Goal: Task Accomplishment & Management: Complete application form

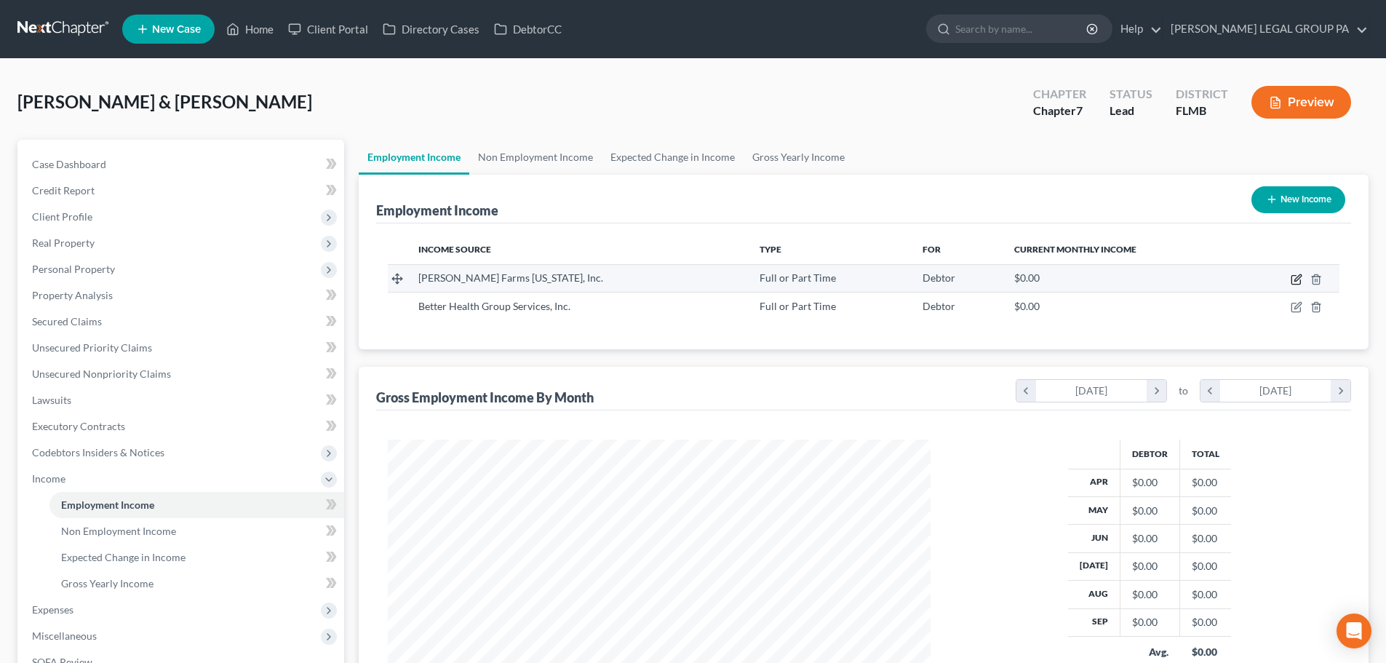
click at [1296, 282] on icon "button" at bounding box center [1297, 280] width 12 height 12
select select "0"
select select "9"
select select "0"
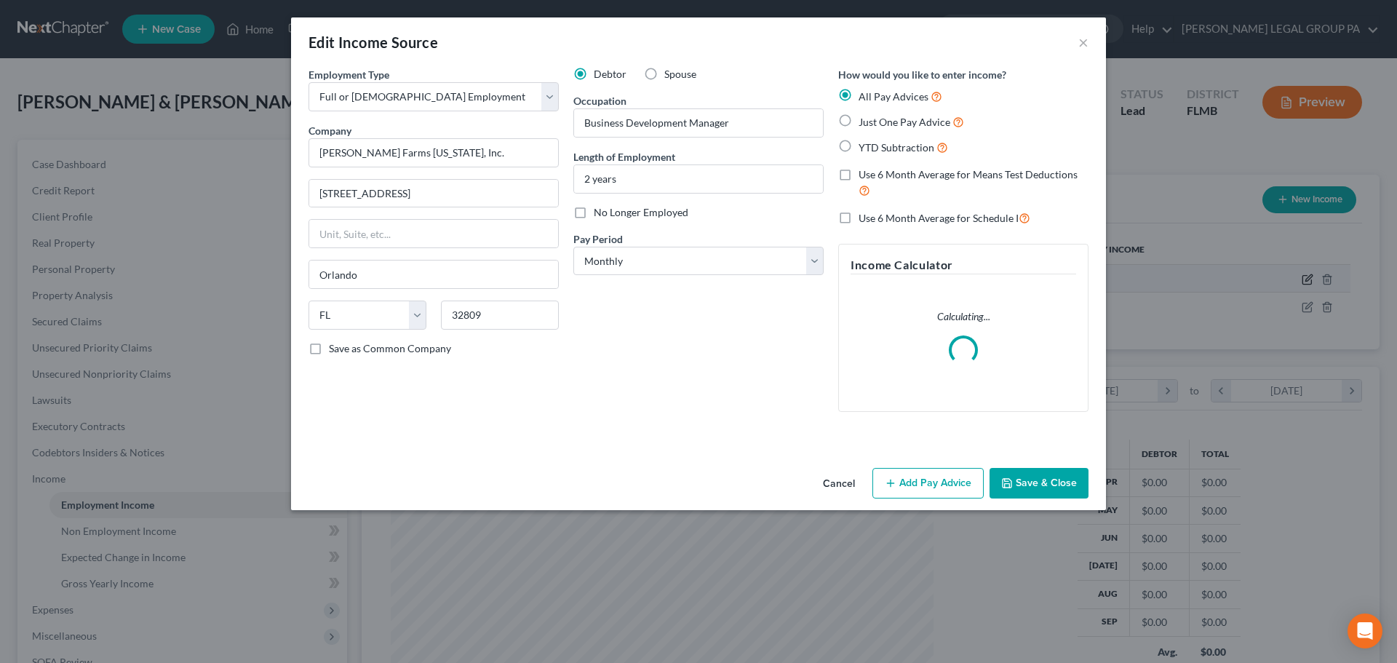
scroll to position [274, 577]
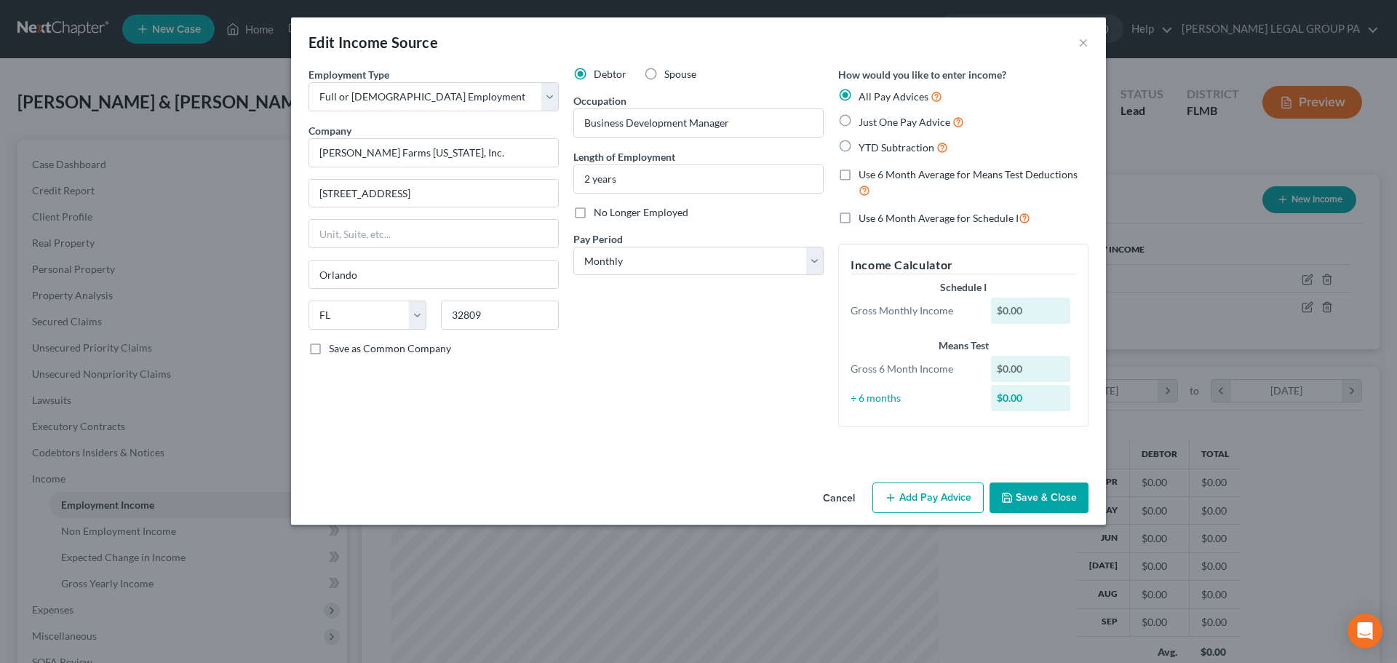
click at [917, 124] on span "Just One Pay Advice" at bounding box center [905, 122] width 92 height 12
click at [874, 123] on input "Just One Pay Advice" at bounding box center [868, 118] width 9 height 9
radio input "true"
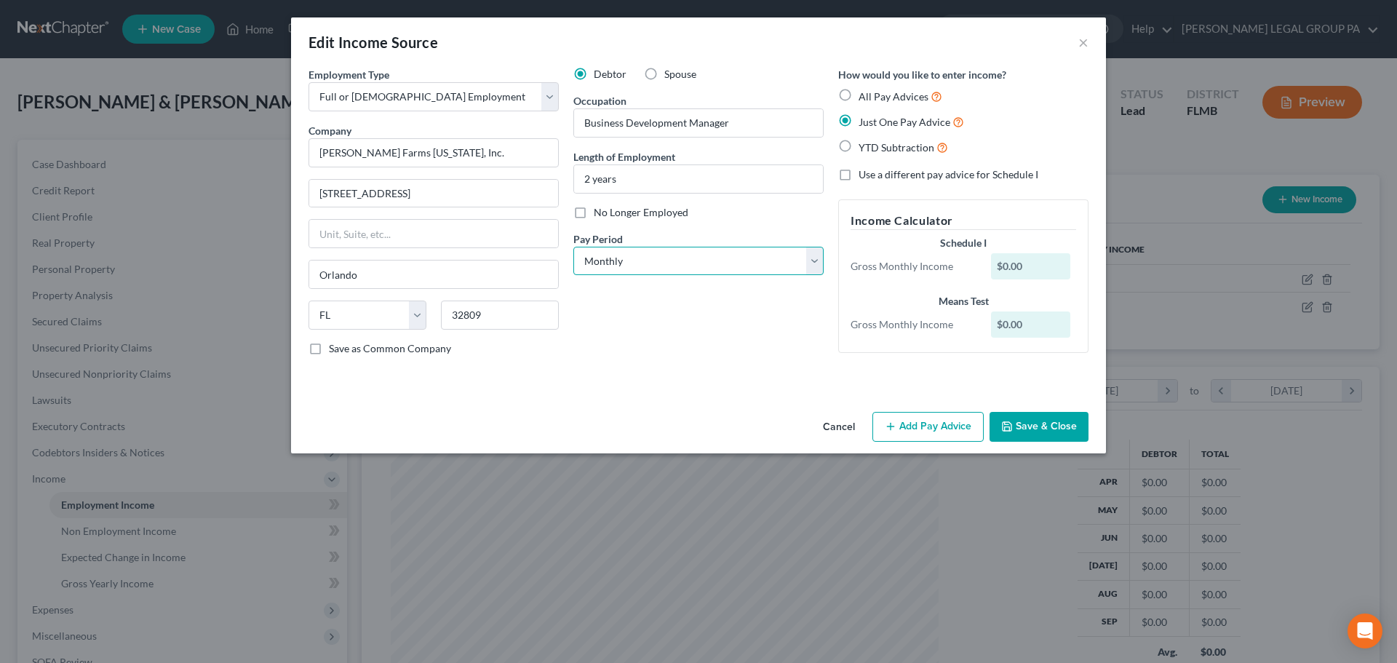
click at [677, 266] on select "Select Monthly Twice Monthly Every Other Week Weekly" at bounding box center [698, 261] width 250 height 29
select select "1"
click at [573, 247] on select "Select Monthly Twice Monthly Every Other Week Weekly" at bounding box center [698, 261] width 250 height 29
click at [928, 434] on button "Add Pay Advice" at bounding box center [927, 427] width 111 height 31
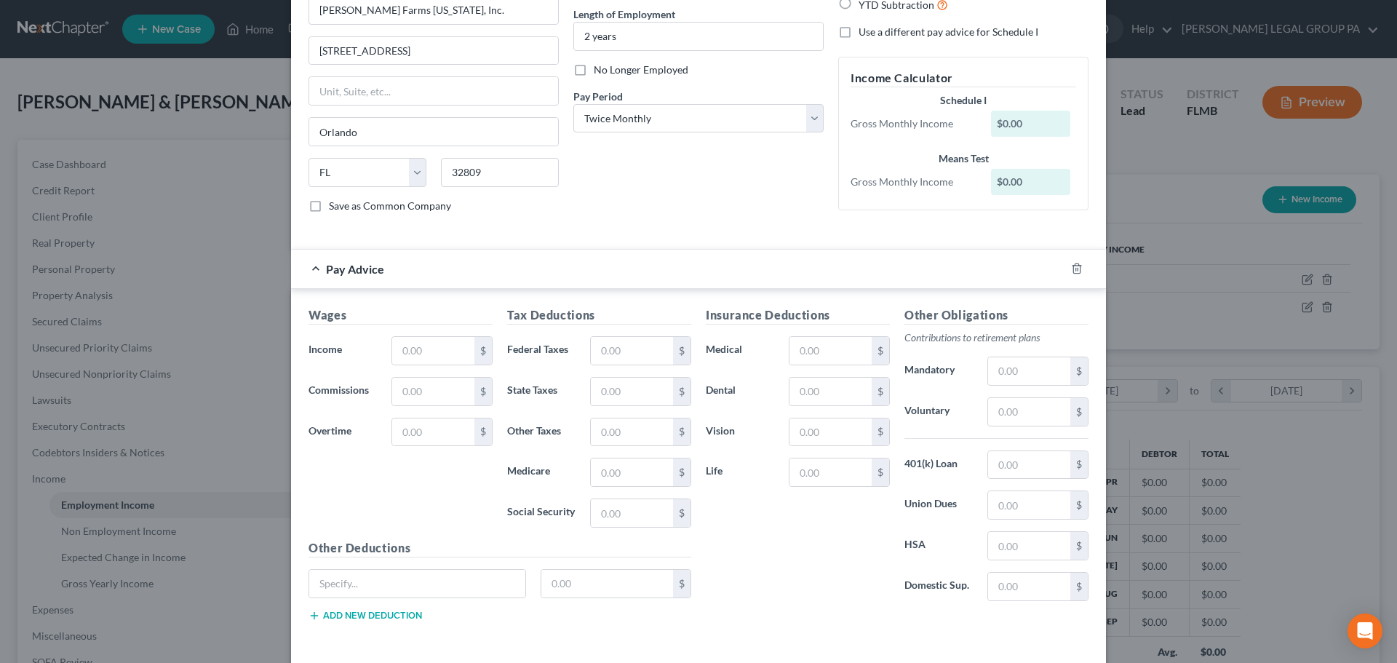
scroll to position [146, 0]
click at [447, 340] on input "text" at bounding box center [433, 348] width 82 height 28
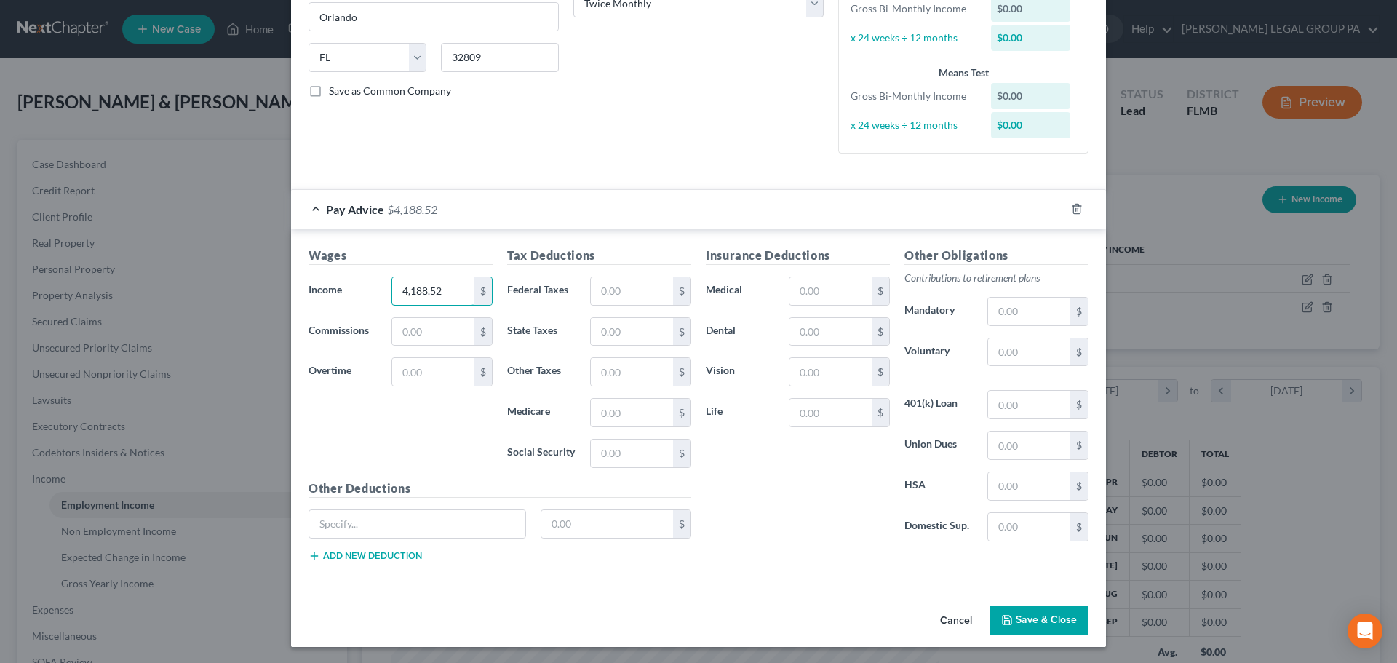
scroll to position [259, 0]
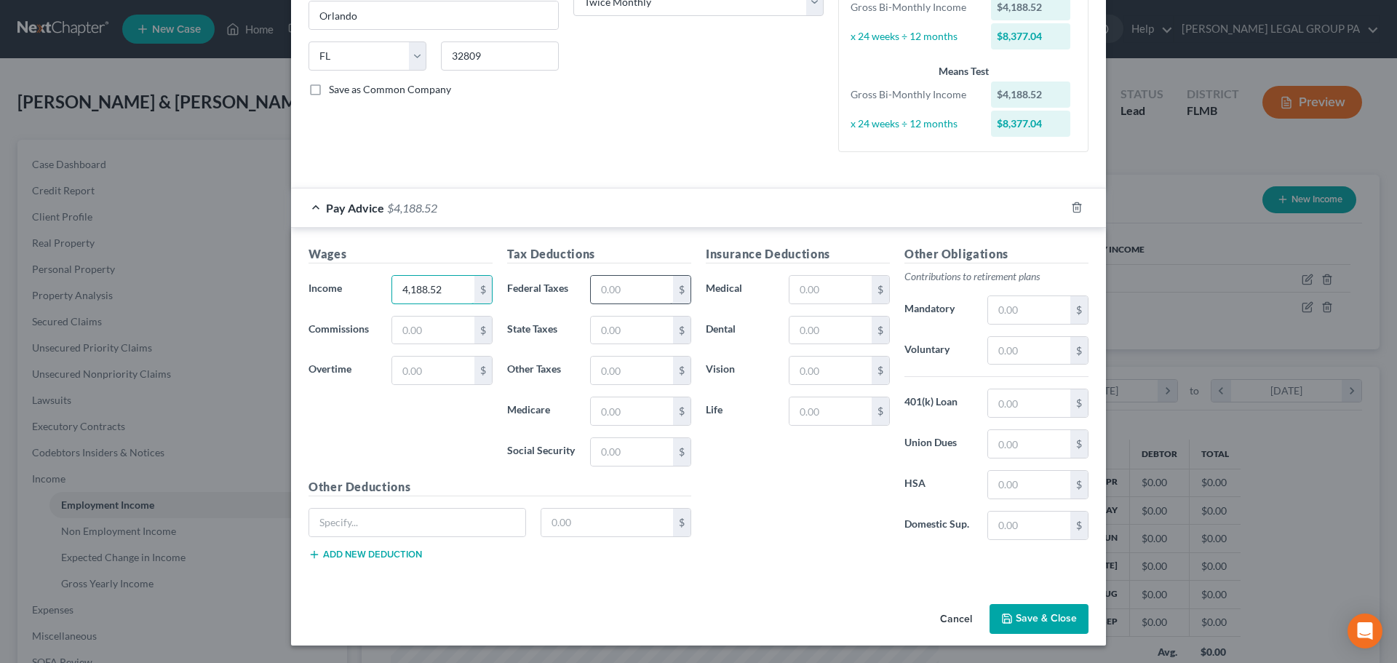
type input "4,188.52"
click at [652, 282] on input "text" at bounding box center [632, 290] width 82 height 28
type input "290.17"
click at [618, 443] on input "text" at bounding box center [632, 452] width 82 height 28
type input "310.14"
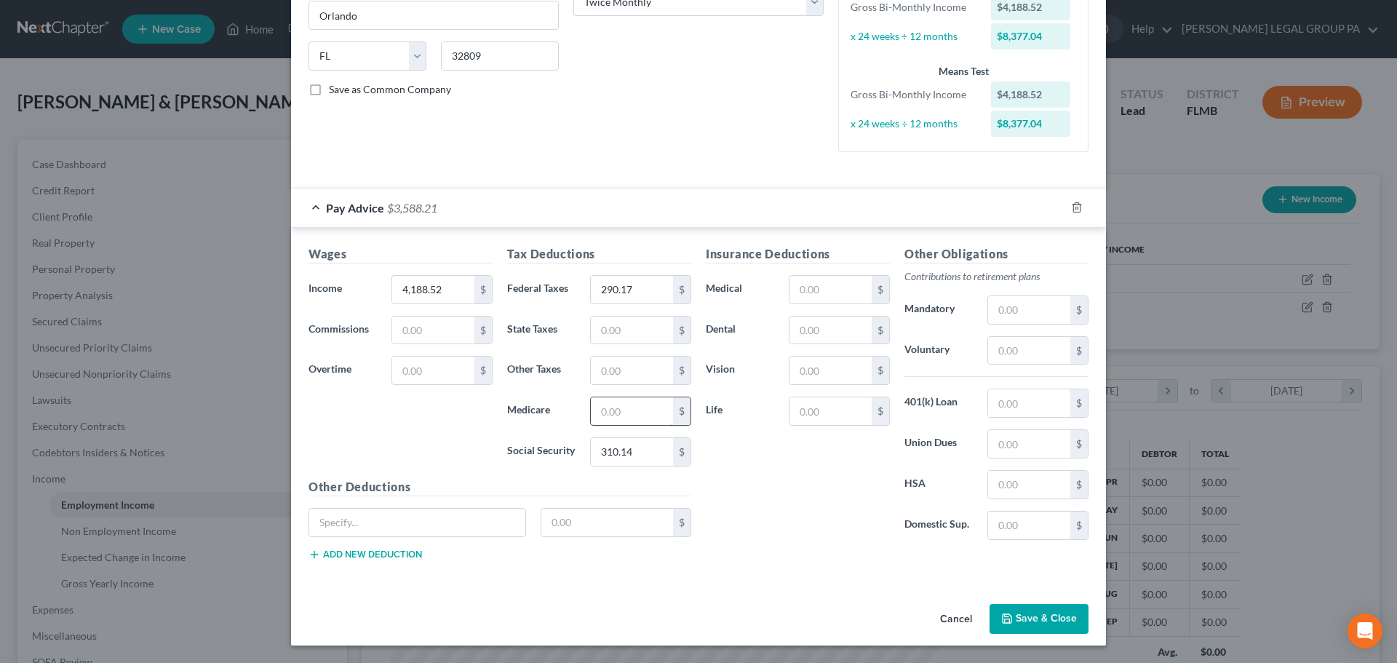
click at [638, 412] on input "text" at bounding box center [632, 411] width 82 height 28
type input "72.53"
click at [796, 466] on div "Insurance Deductions Medical $ Dental $ Vision $ Life $" at bounding box center [797, 398] width 199 height 306
click at [827, 335] on input "text" at bounding box center [830, 331] width 82 height 28
type input "24"
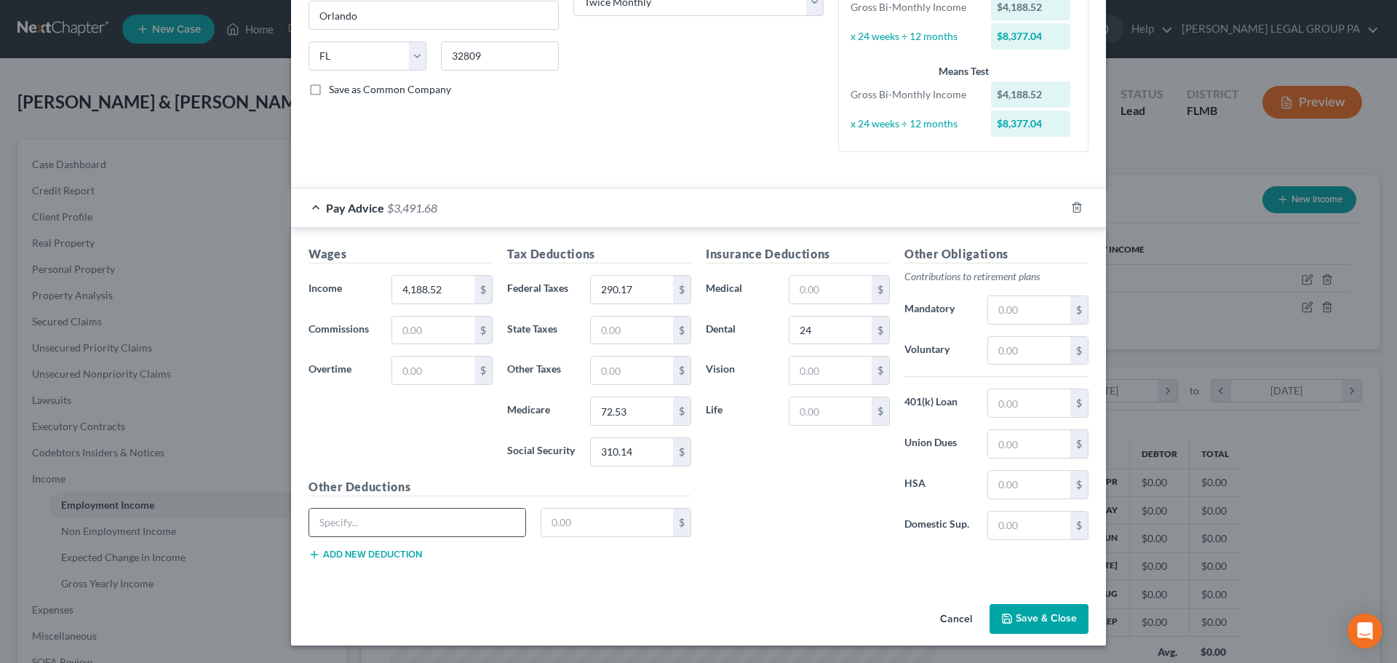
click at [365, 533] on input "text" at bounding box center [417, 523] width 216 height 28
type input "401k Loan"
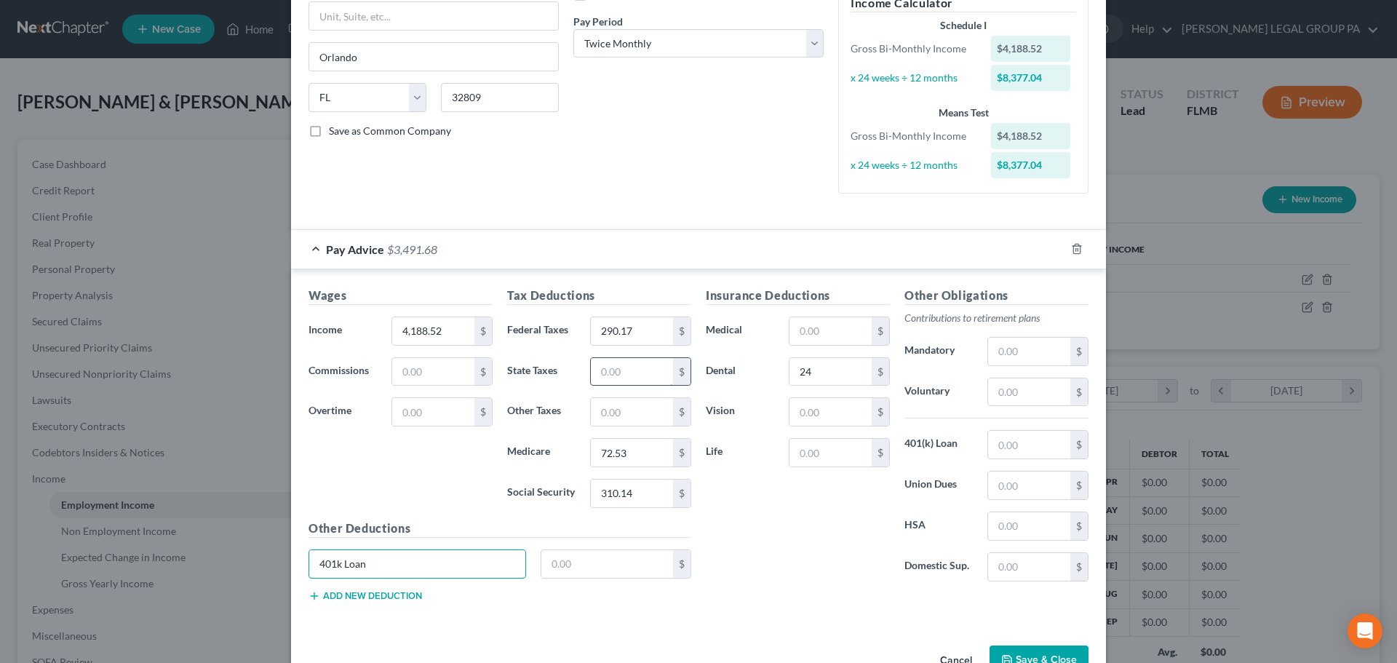
scroll to position [218, 0]
click at [443, 327] on input "4,188.52" at bounding box center [433, 331] width 82 height 28
type input "4,973.77"
click at [625, 322] on input "290.17" at bounding box center [632, 331] width 82 height 28
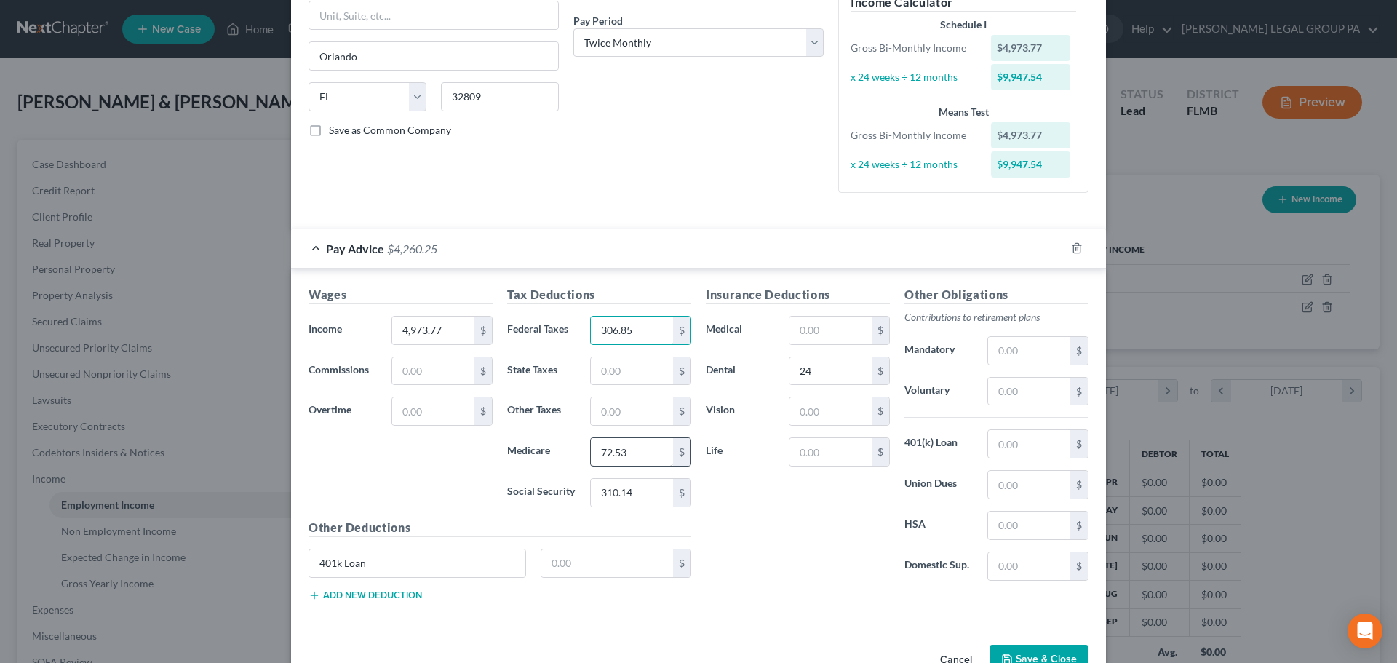
type input "306.85"
click at [636, 444] on input "72.53" at bounding box center [632, 452] width 82 height 28
type input "71.83"
click at [652, 498] on input "310.14" at bounding box center [632, 493] width 82 height 28
type input "7"
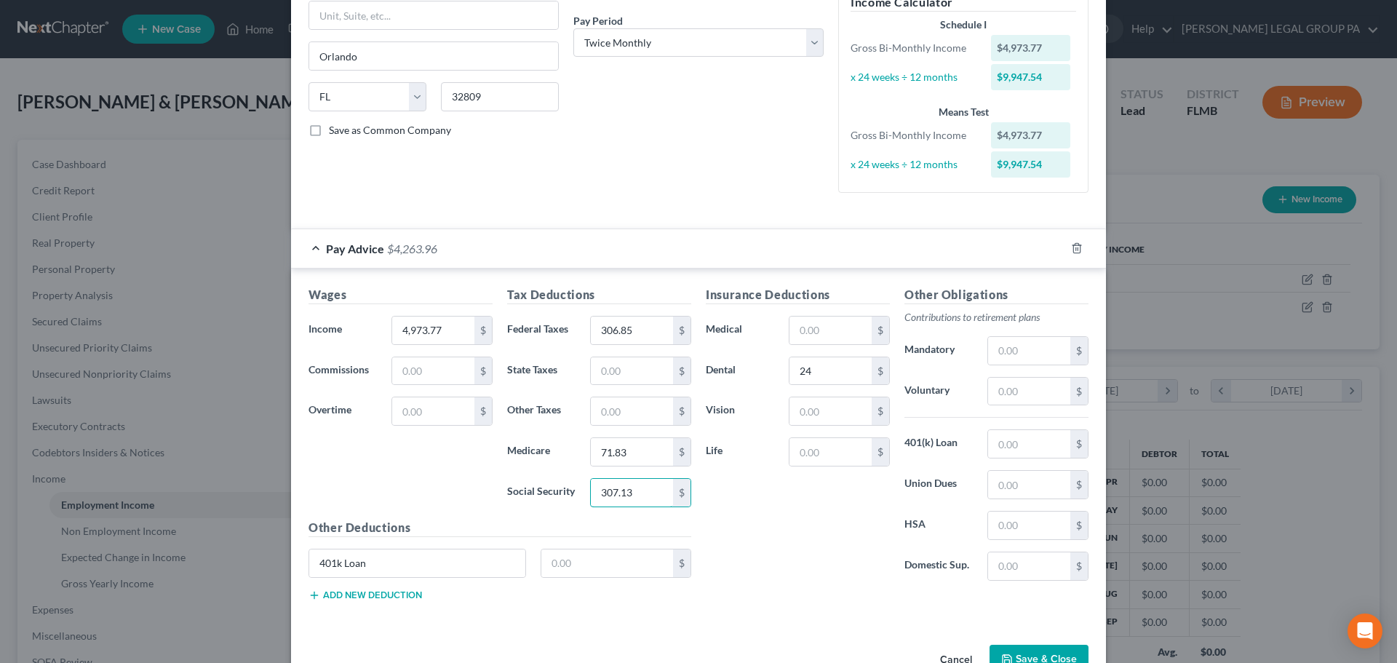
type input "307.13"
click at [803, 530] on div "Insurance Deductions Medical $ Dental 24 $ Vision $ Life $" at bounding box center [797, 439] width 199 height 306
click at [827, 370] on input "24" at bounding box center [830, 371] width 82 height 28
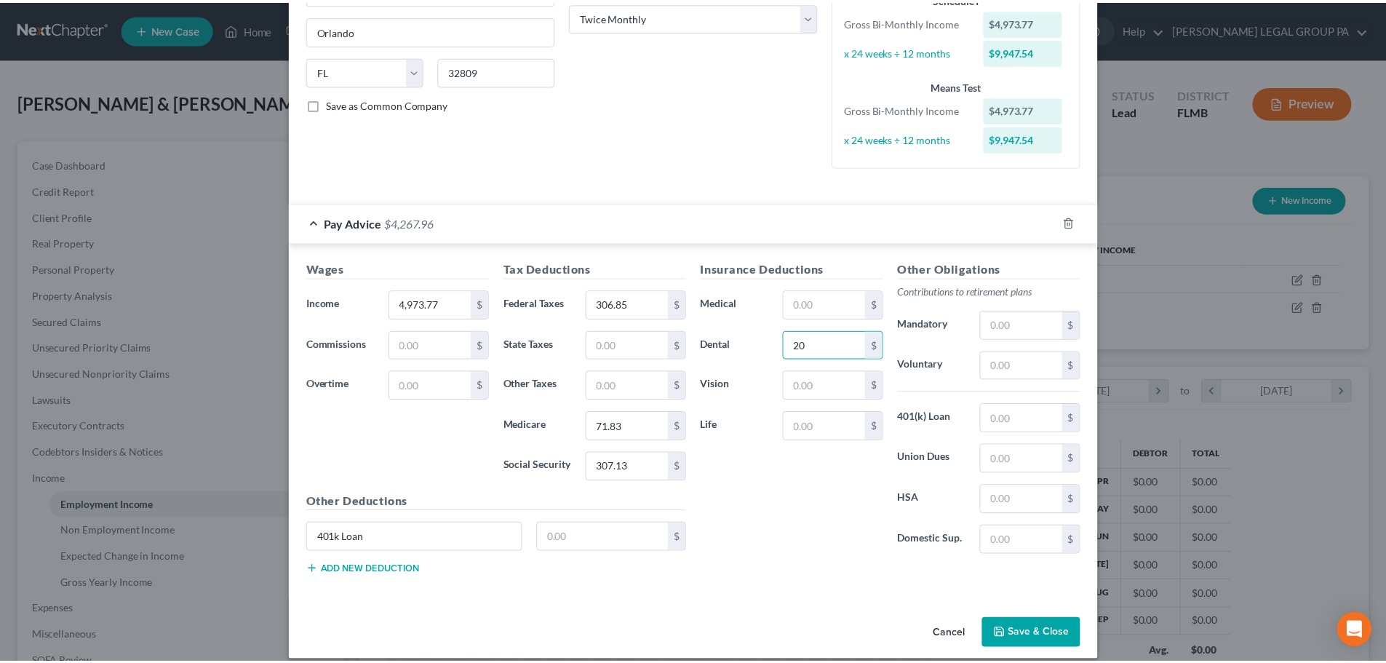
scroll to position [259, 0]
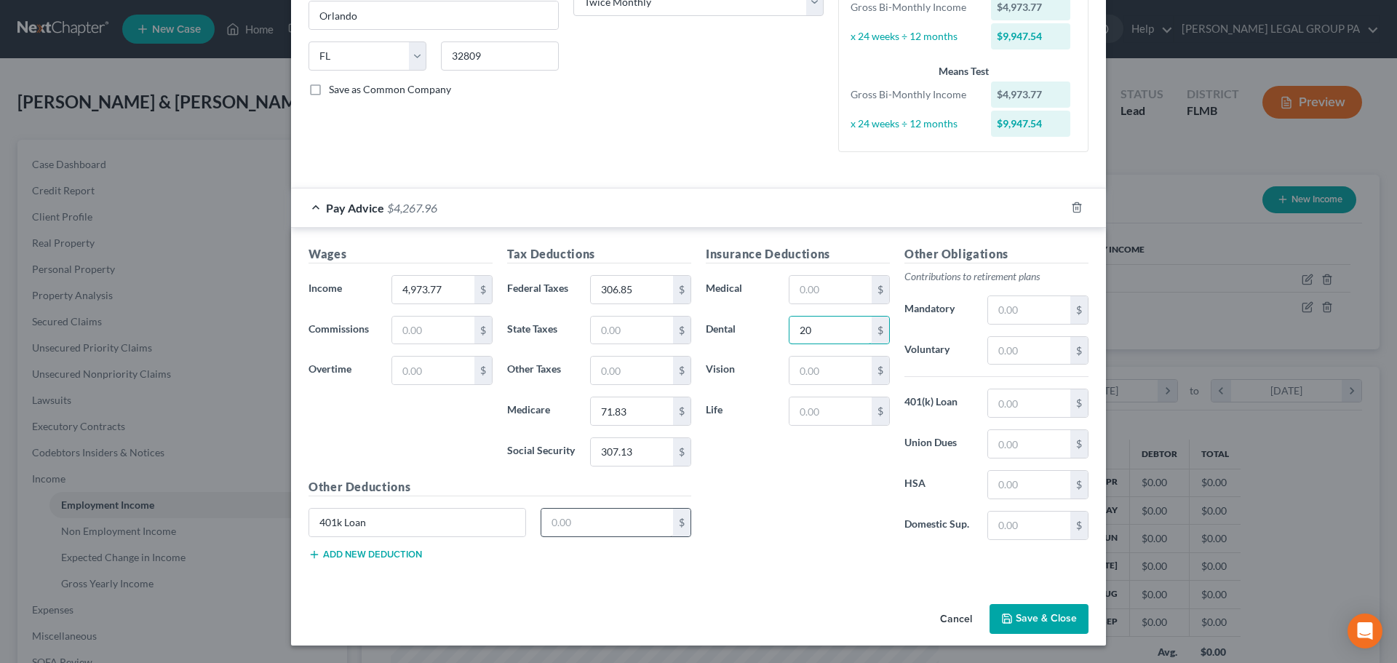
type input "20"
click at [590, 514] on input "text" at bounding box center [607, 523] width 132 height 28
type input "330.81"
click at [1035, 612] on button "Save & Close" at bounding box center [1039, 619] width 99 height 31
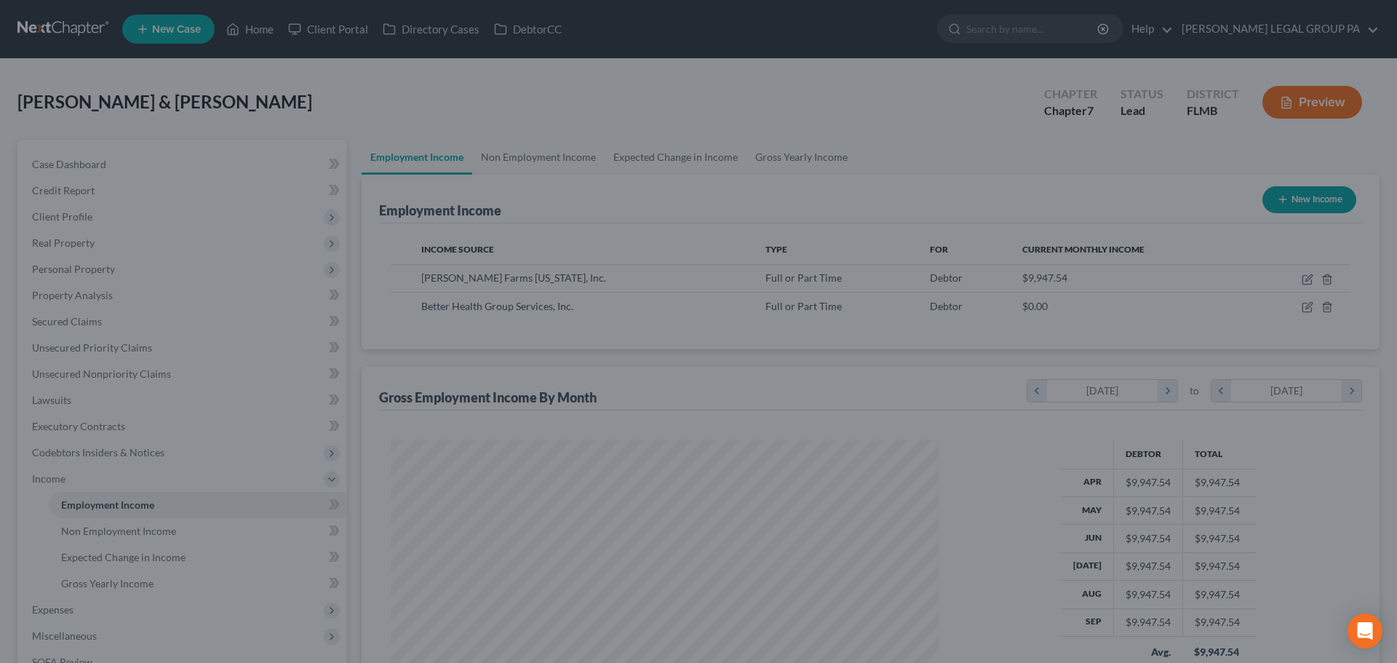
scroll to position [727317, 727017]
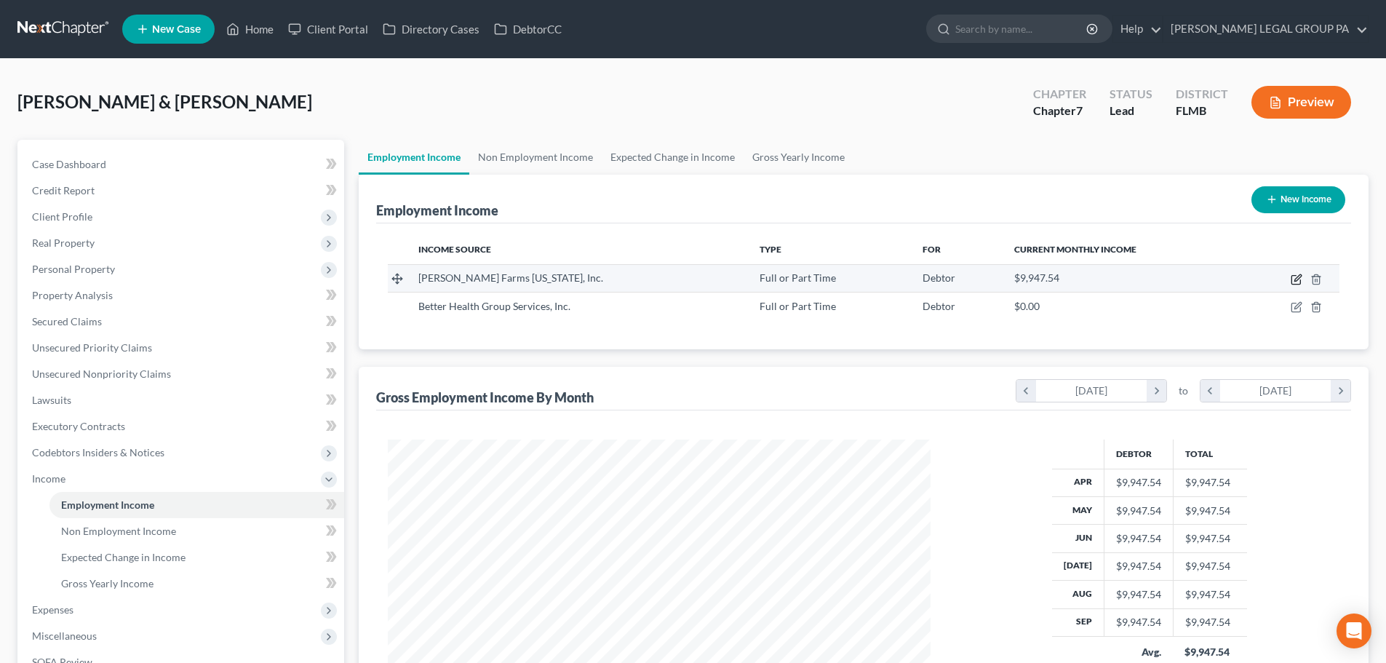
click at [1298, 274] on icon "button" at bounding box center [1297, 280] width 12 height 12
select select "0"
select select "9"
select select "1"
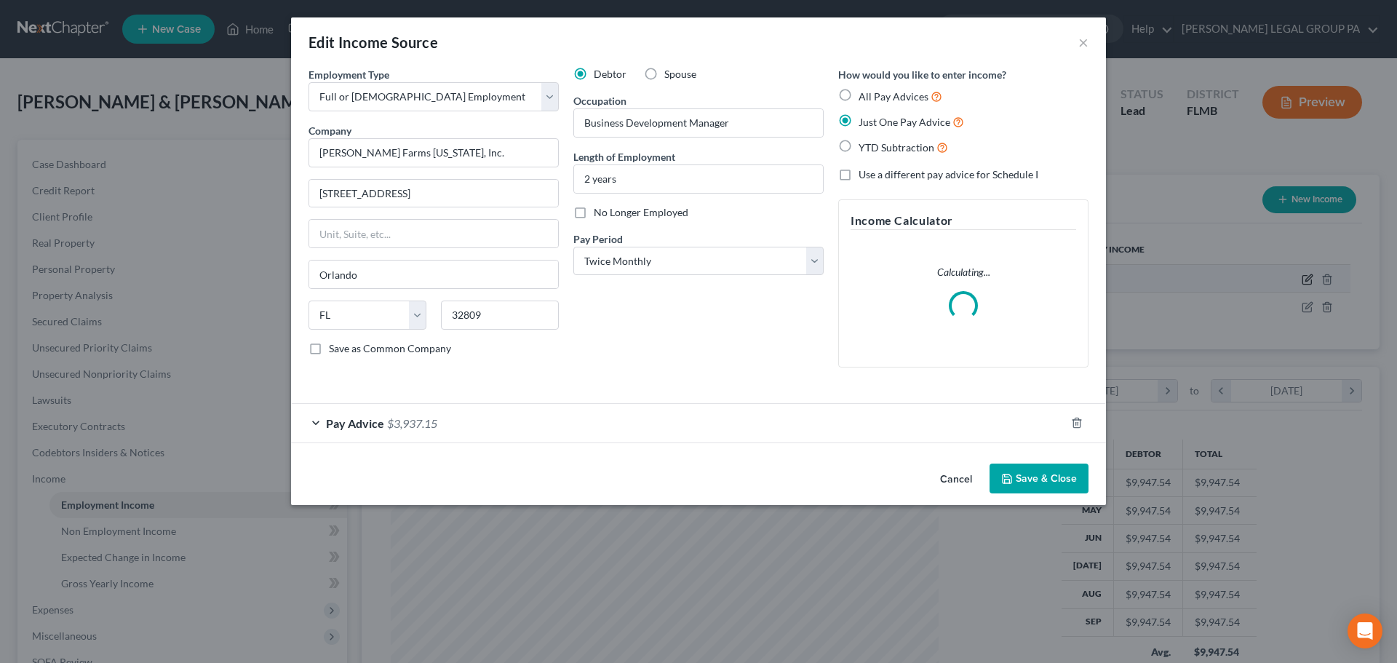
scroll to position [274, 577]
click at [1024, 442] on div "Pay Advice $3,937.15" at bounding box center [678, 423] width 774 height 39
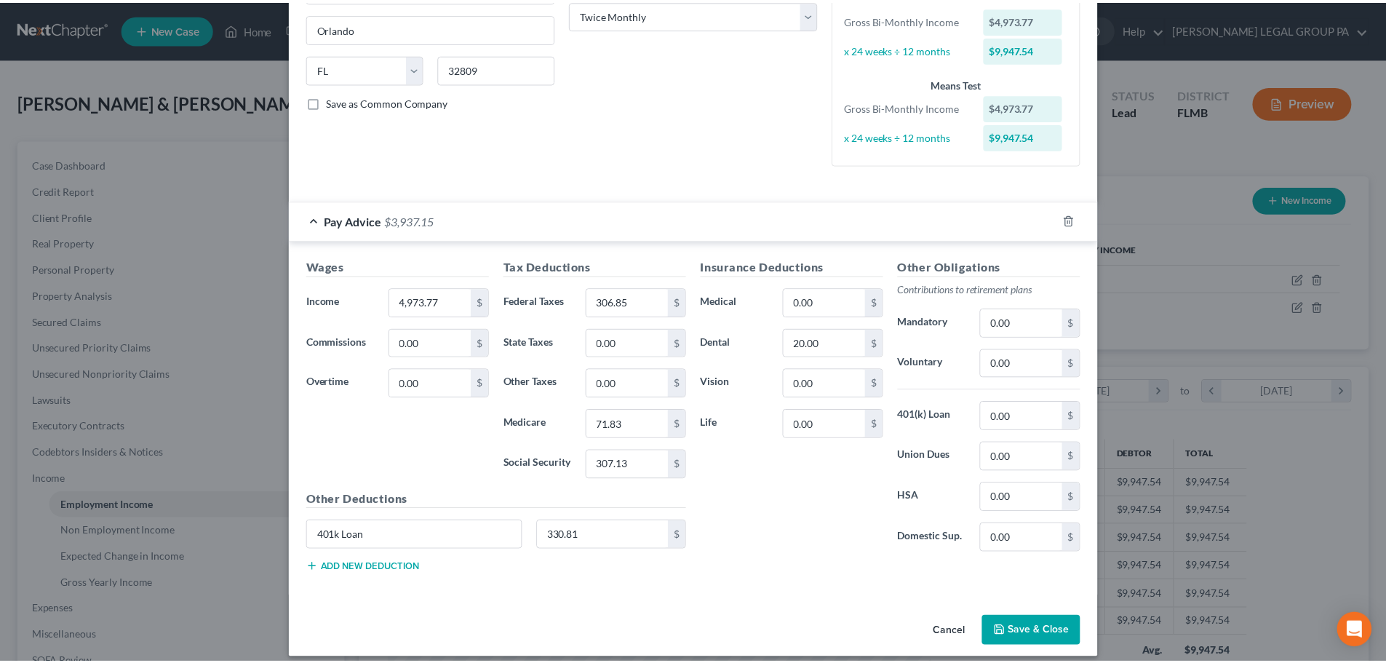
scroll to position [259, 0]
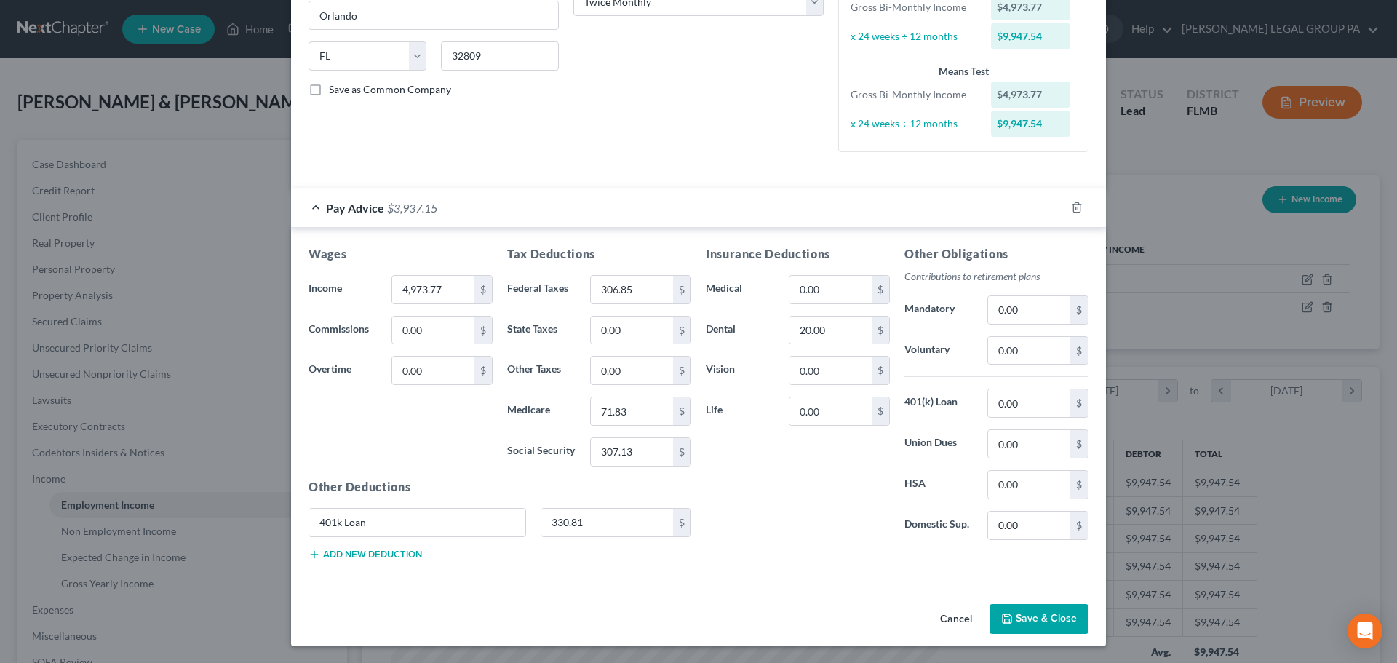
click at [1025, 632] on button "Save & Close" at bounding box center [1039, 619] width 99 height 31
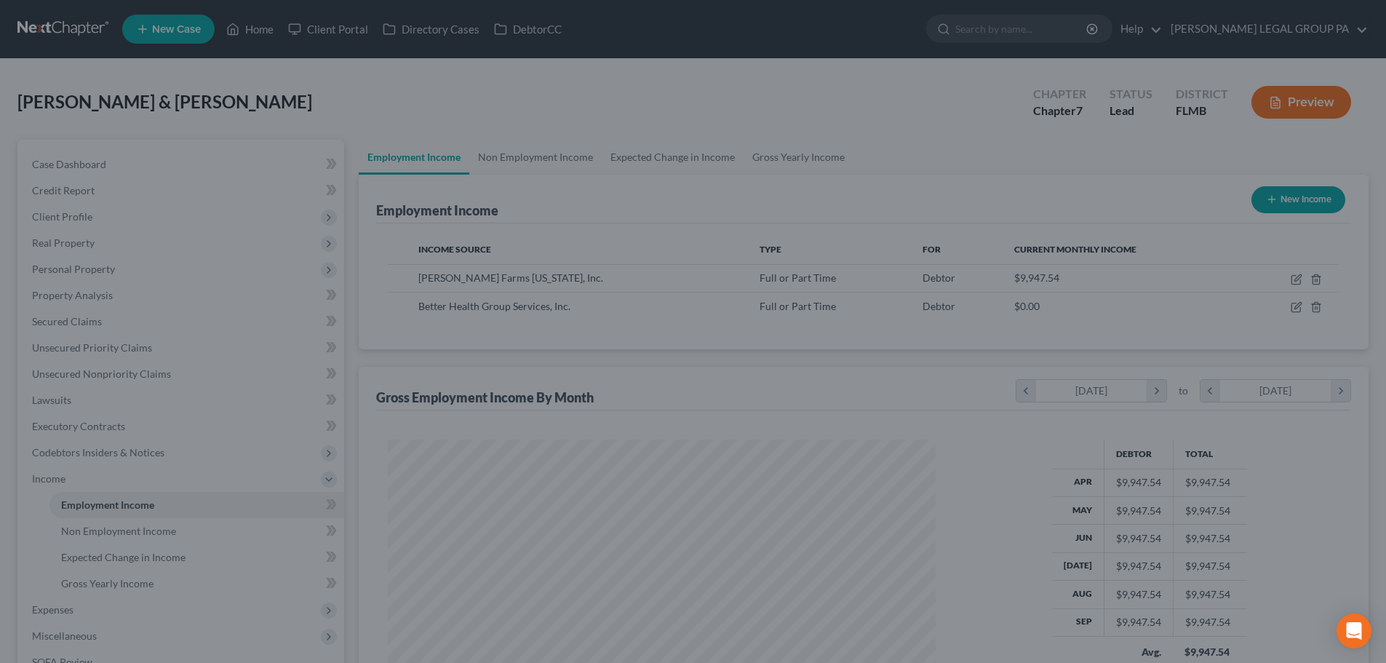
scroll to position [727317, 727017]
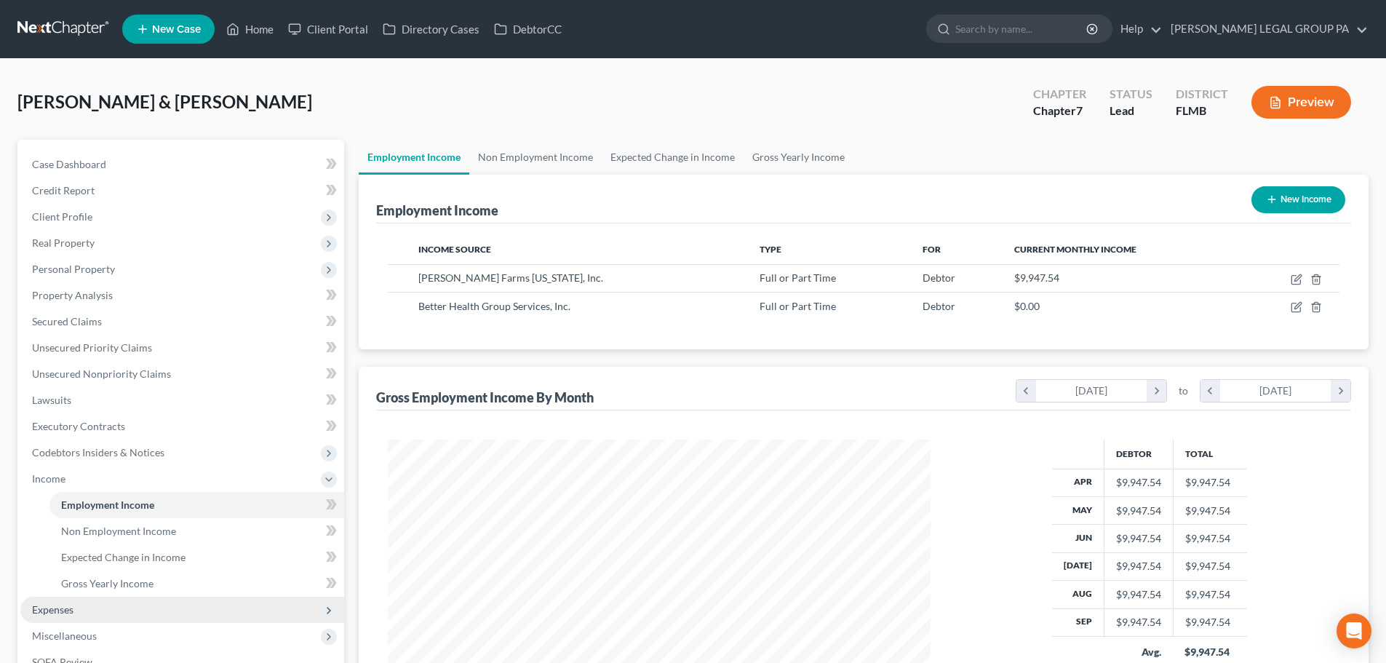
click at [95, 610] on span "Expenses" at bounding box center [182, 610] width 324 height 26
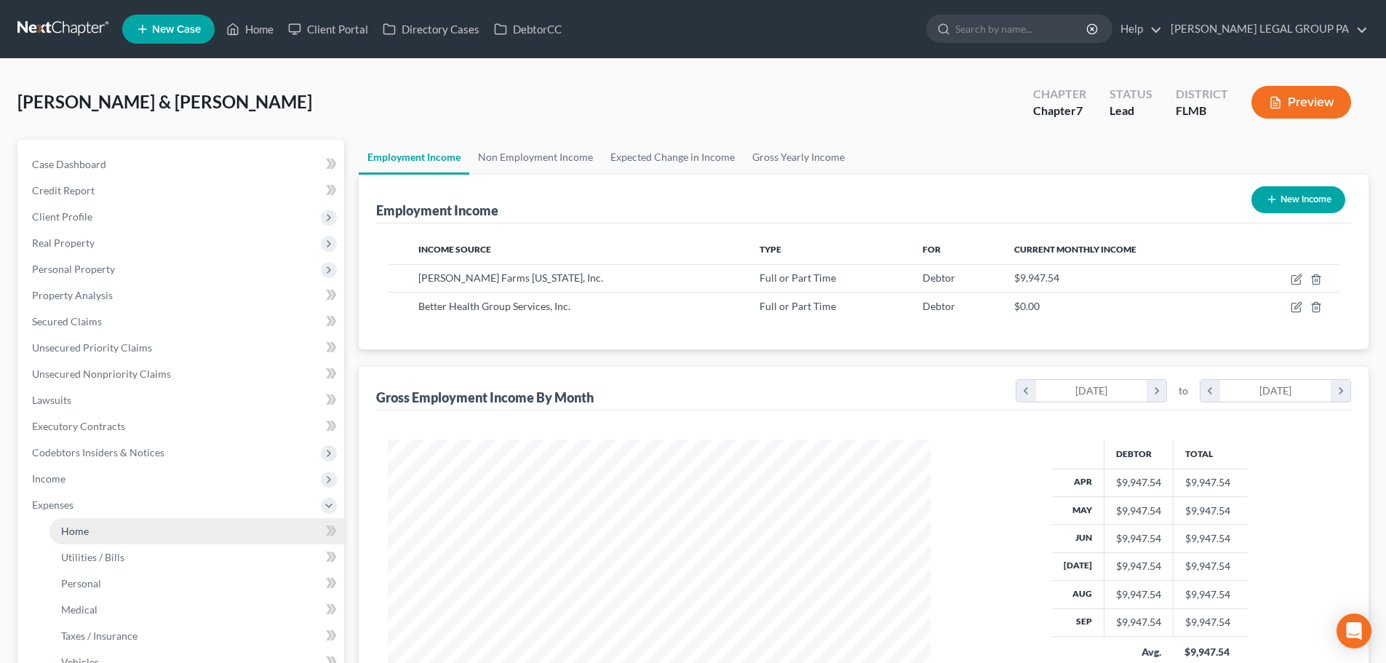
click at [90, 530] on link "Home" at bounding box center [196, 531] width 295 height 26
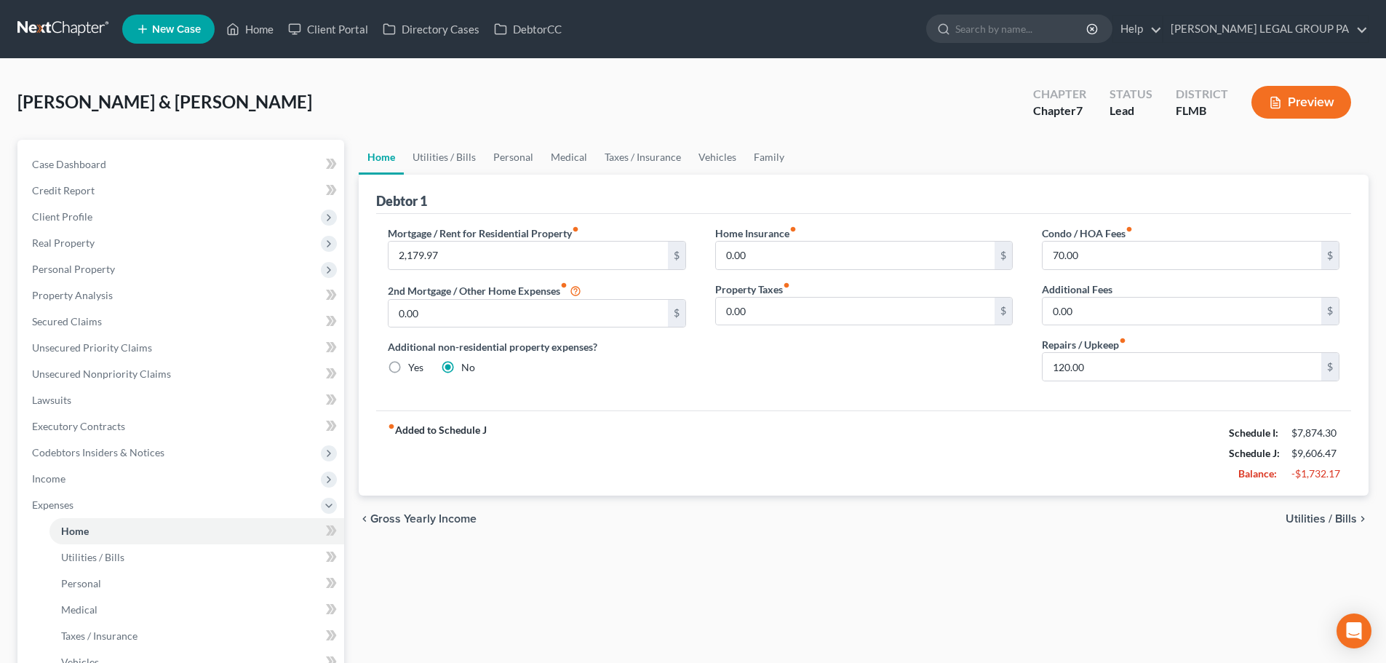
click at [80, 17] on link at bounding box center [63, 29] width 93 height 26
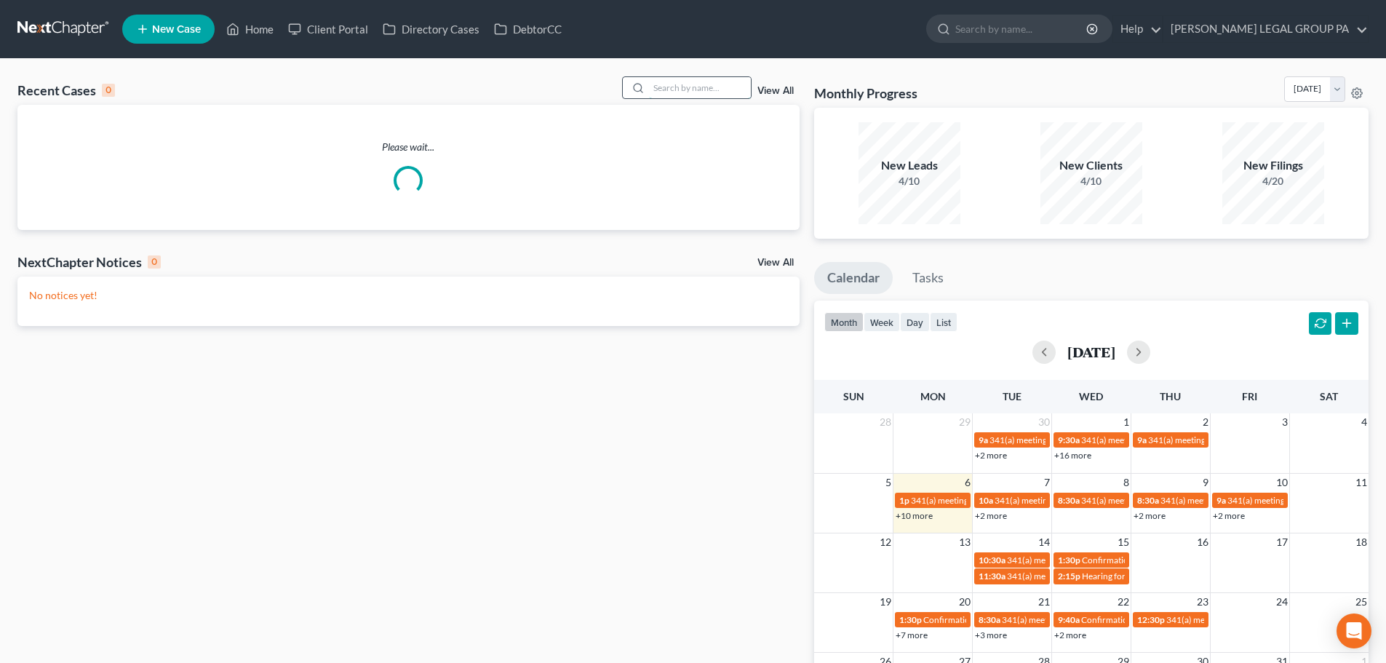
click at [698, 87] on input "search" at bounding box center [700, 87] width 102 height 21
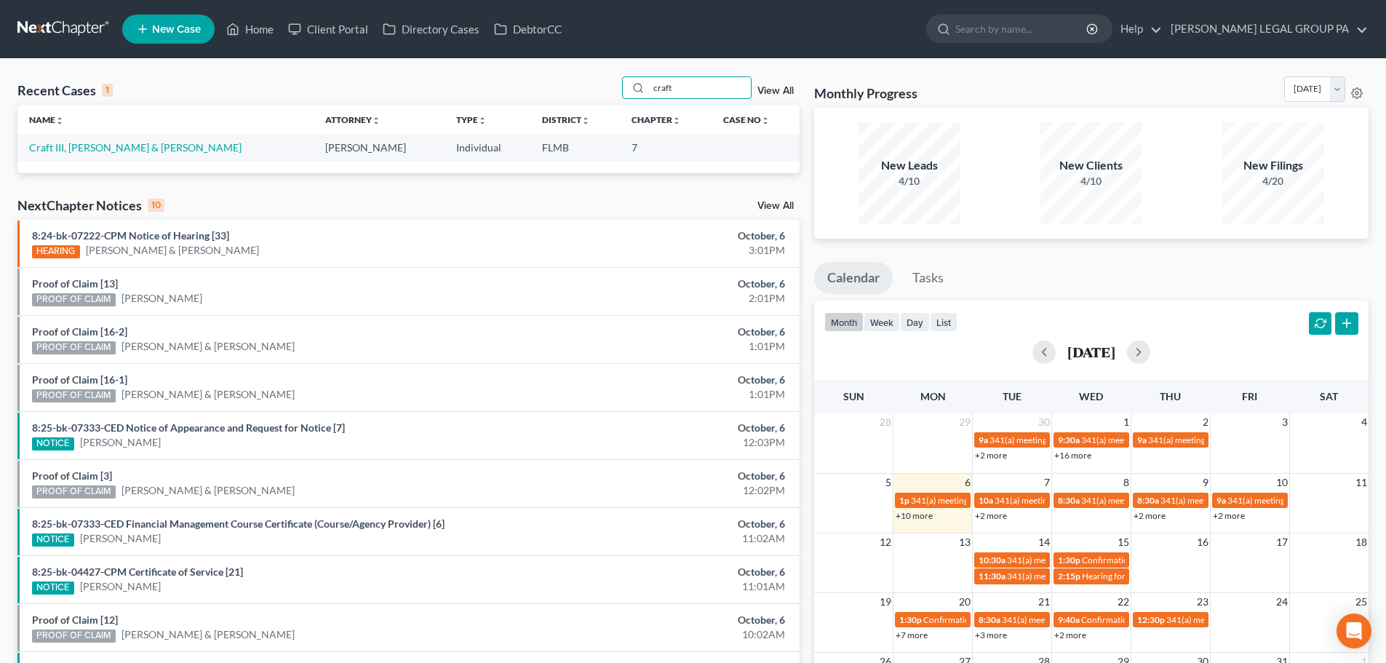
type input "craft"
click at [80, 142] on link "Craft III, [PERSON_NAME] & [PERSON_NAME]" at bounding box center [135, 147] width 212 height 12
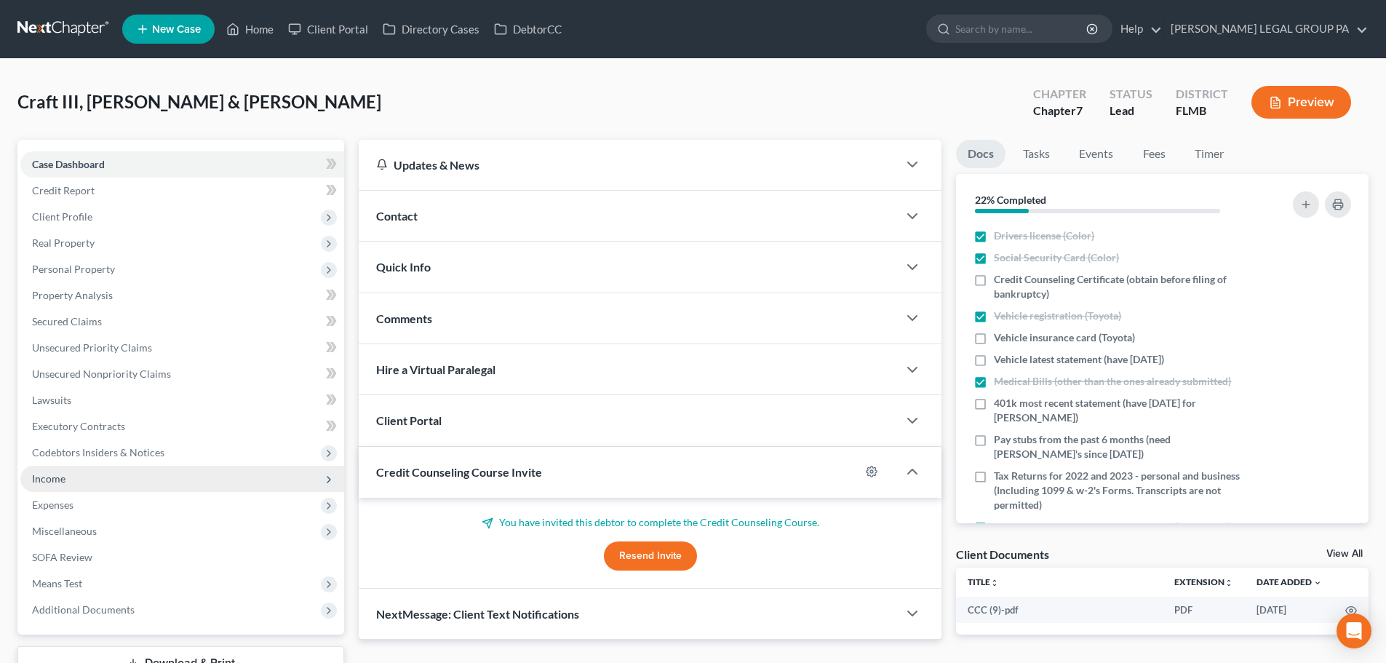
click at [71, 471] on span "Income" at bounding box center [182, 479] width 324 height 26
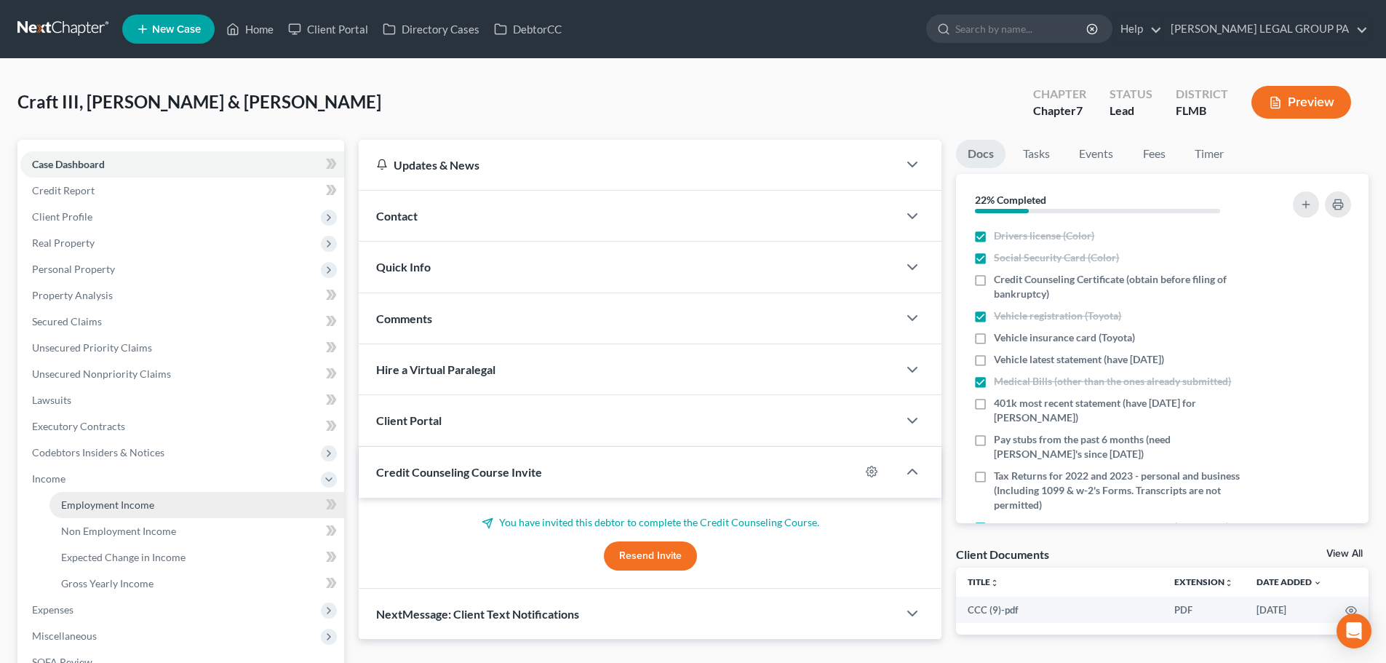
click at [114, 497] on link "Employment Income" at bounding box center [196, 505] width 295 height 26
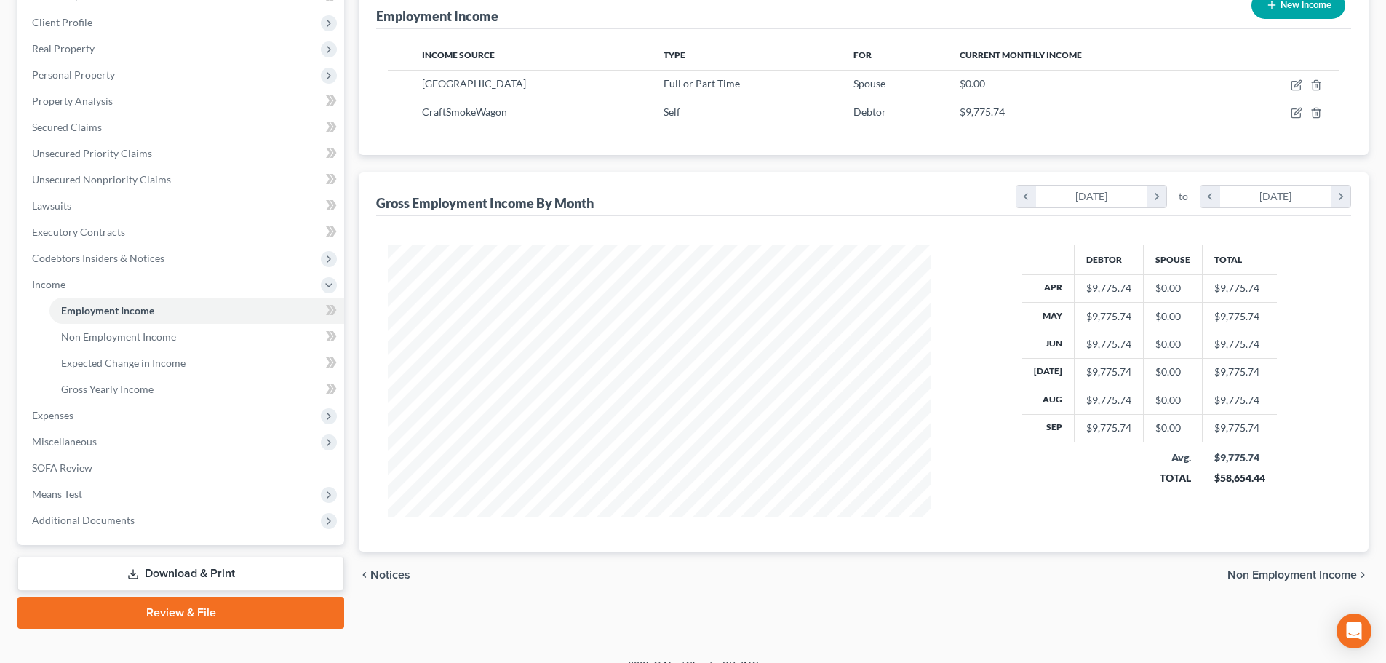
scroll to position [215, 0]
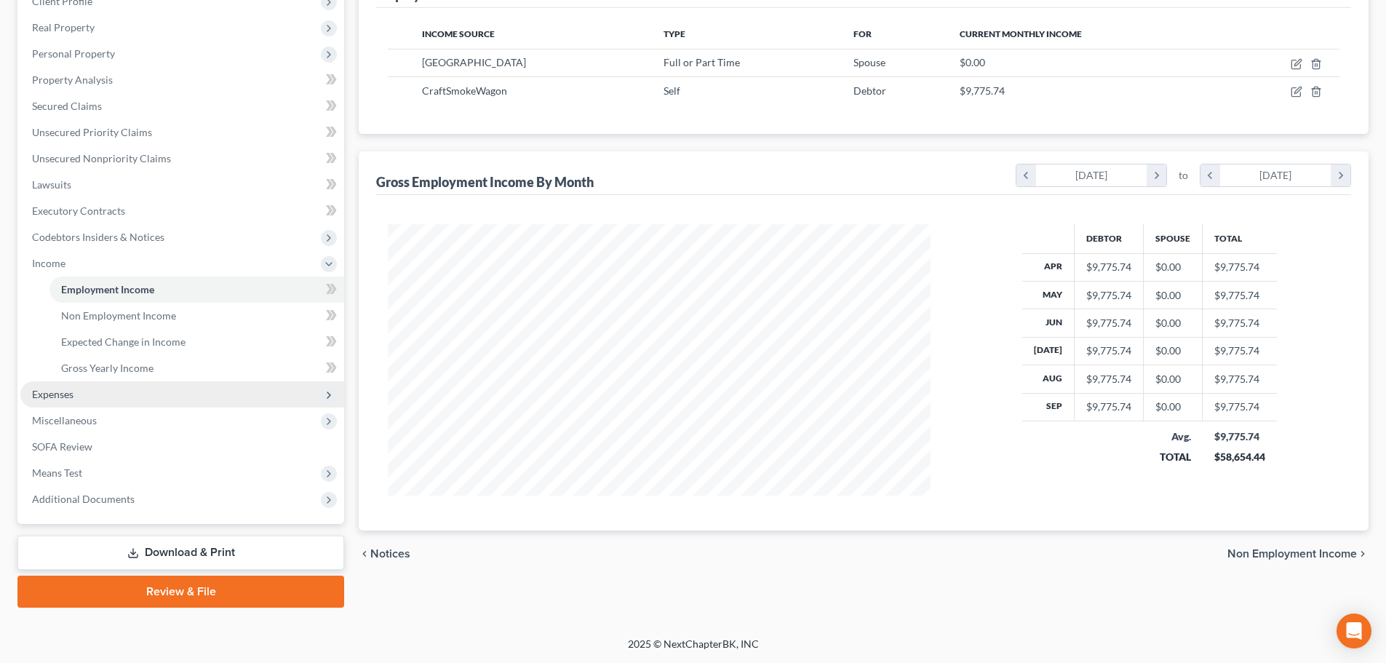
click at [100, 393] on span "Expenses" at bounding box center [182, 394] width 324 height 26
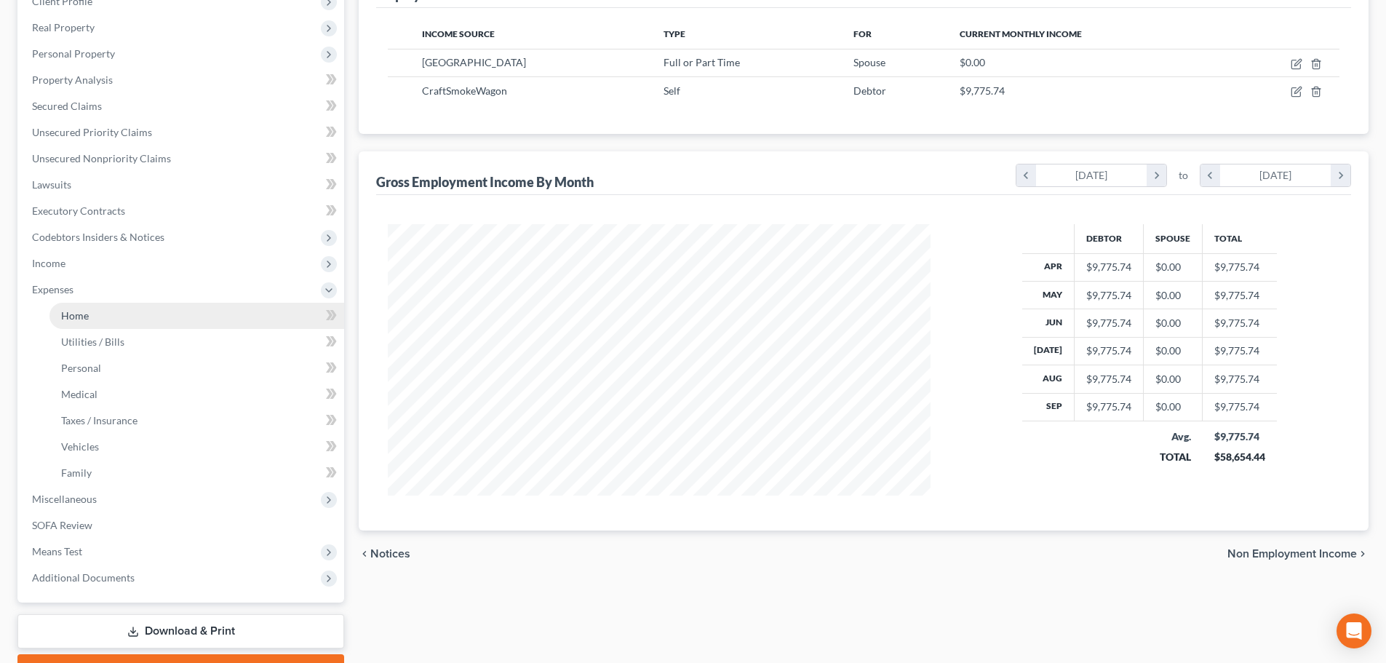
click at [81, 316] on span "Home" at bounding box center [75, 315] width 28 height 12
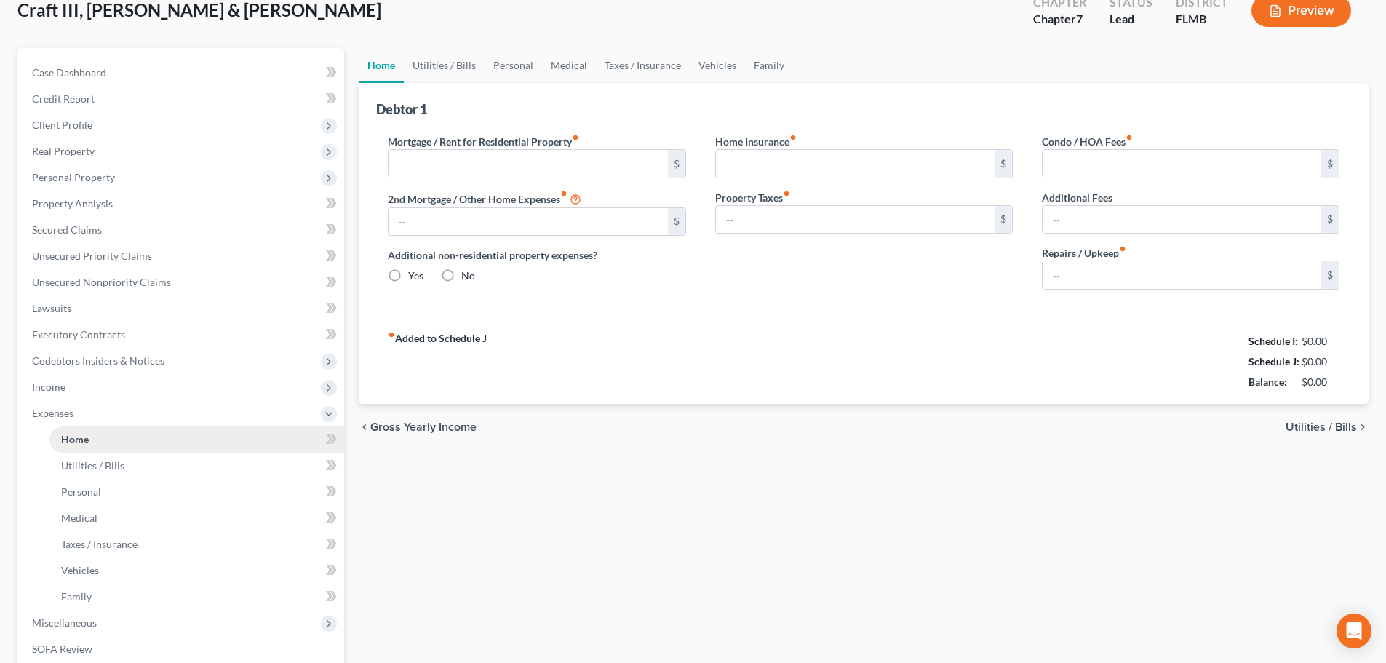
type input "383.00"
type input "0.00"
radio input "true"
type input "0.00"
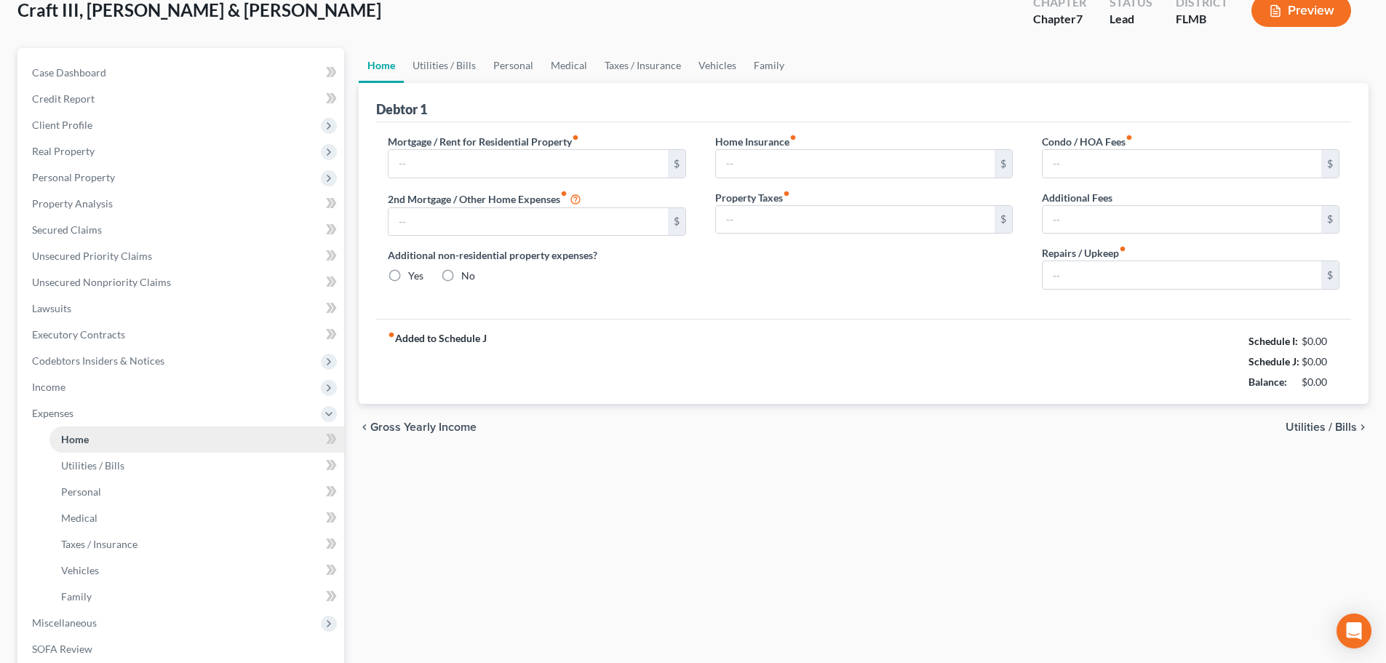
type input "0.00"
type input "100.00"
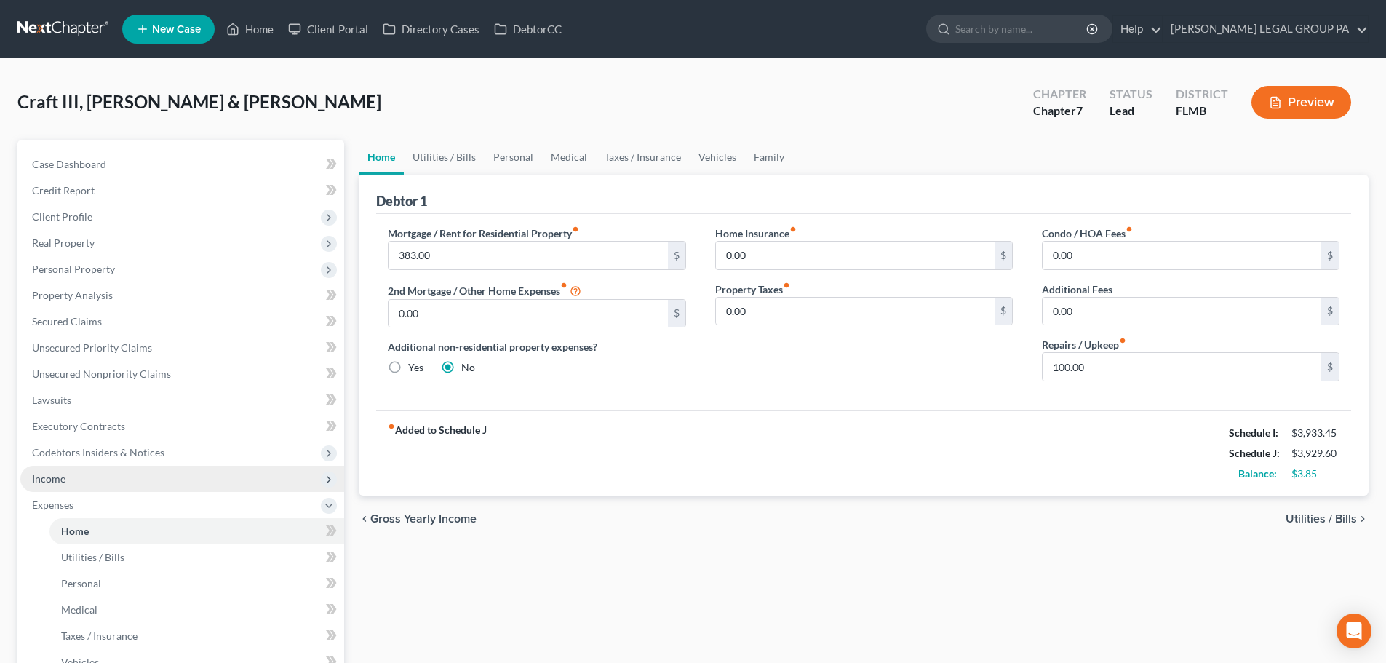
click at [36, 477] on span "Income" at bounding box center [48, 478] width 33 height 12
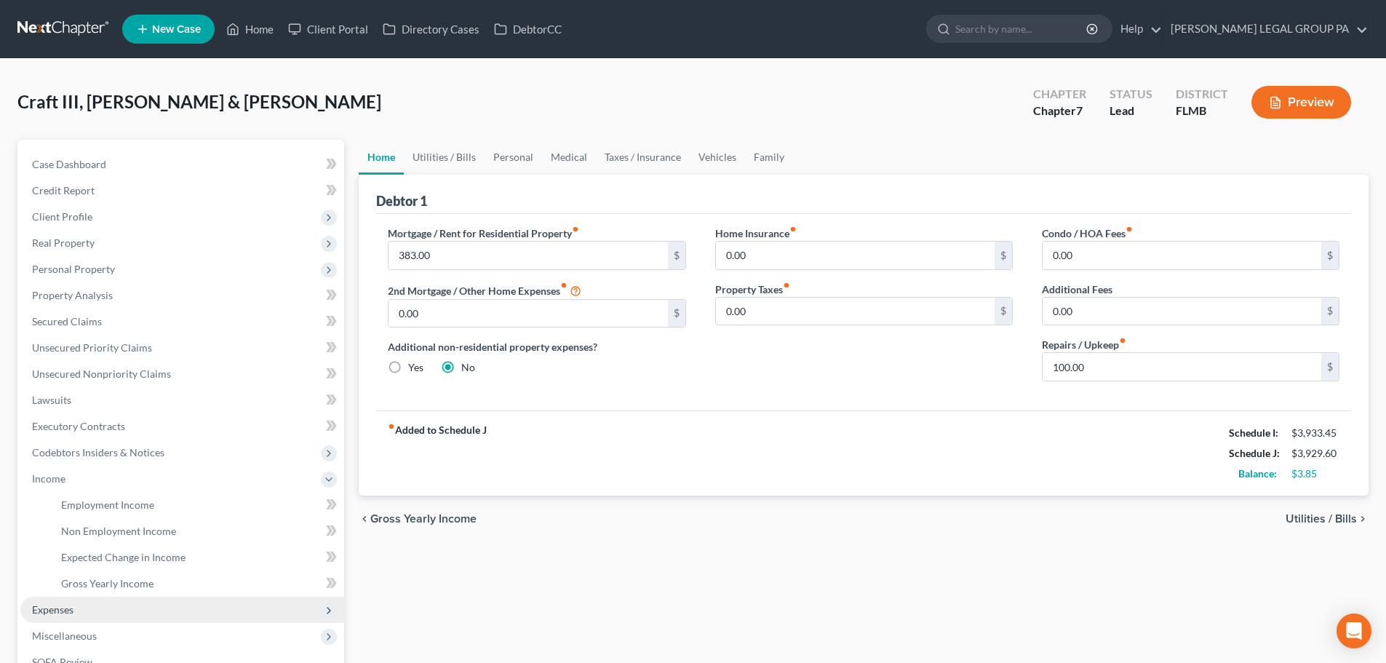
click at [80, 610] on span "Expenses" at bounding box center [182, 610] width 324 height 26
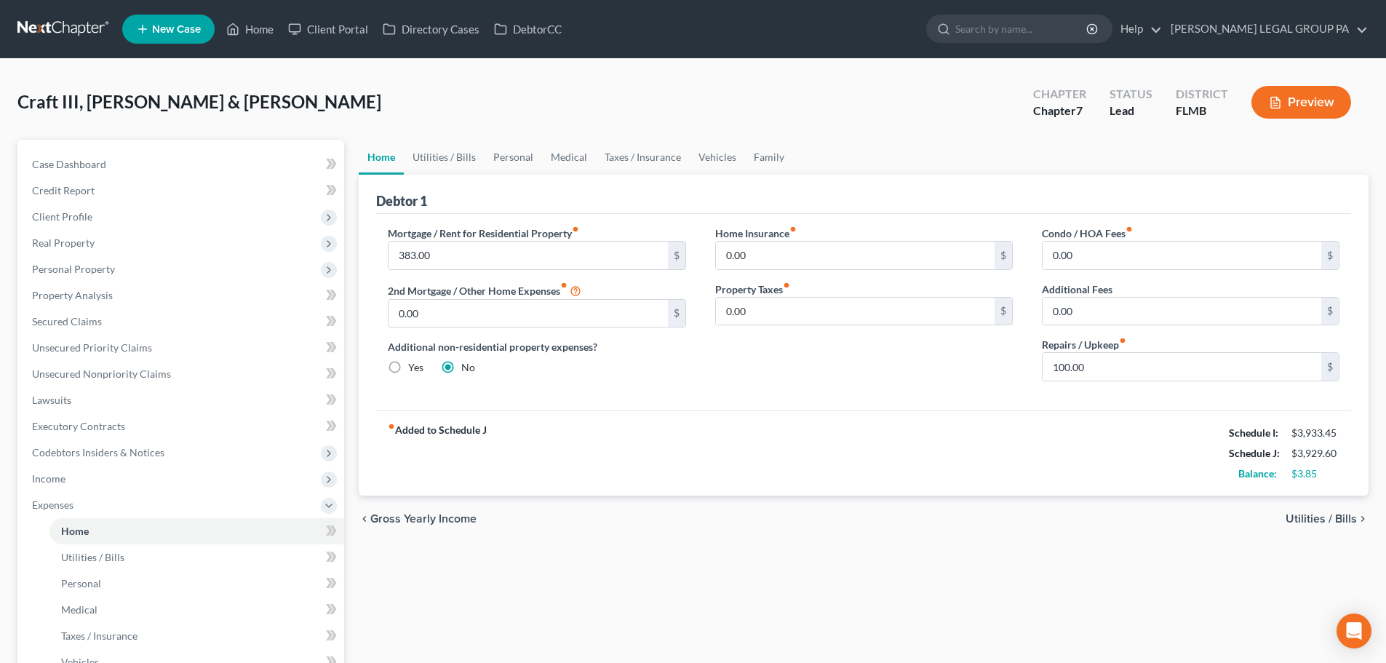
click at [693, 626] on div "Home Utilities / Bills Personal Medical Taxes / Insurance Vehicles Family Debto…" at bounding box center [863, 521] width 1024 height 762
click at [64, 486] on span "Income" at bounding box center [182, 479] width 324 height 26
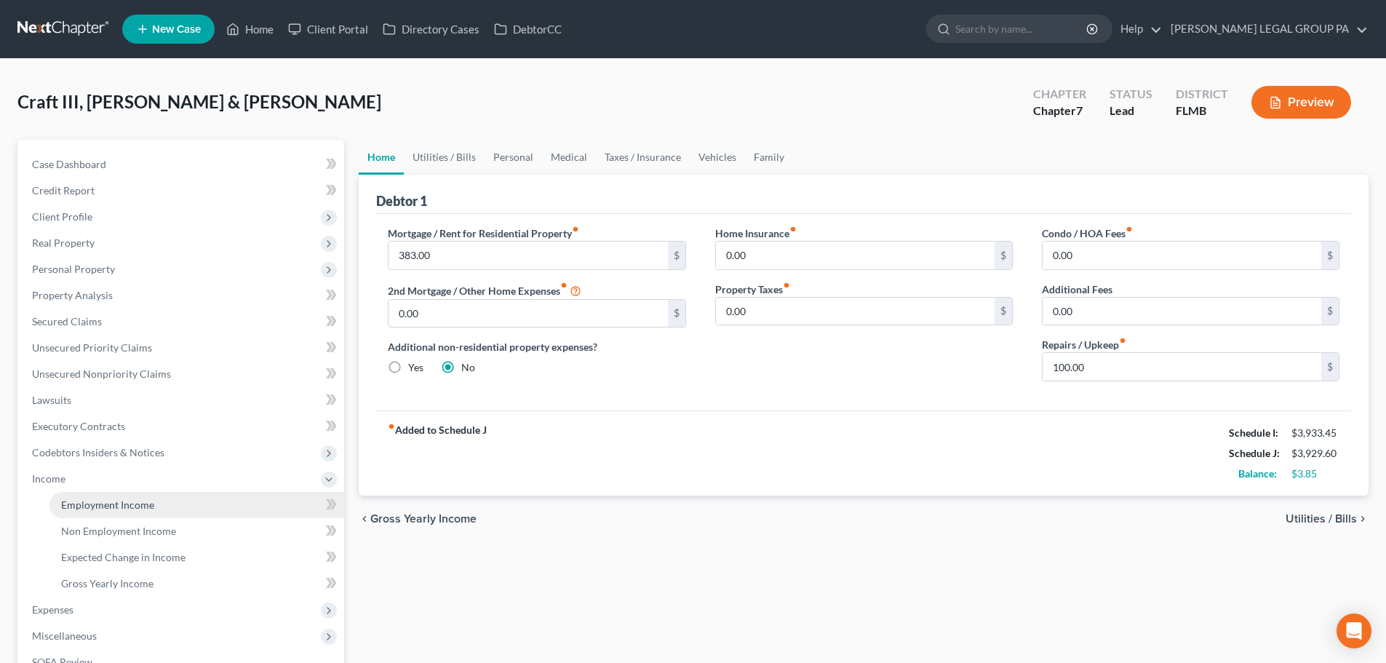
click at [128, 511] on link "Employment Income" at bounding box center [196, 505] width 295 height 26
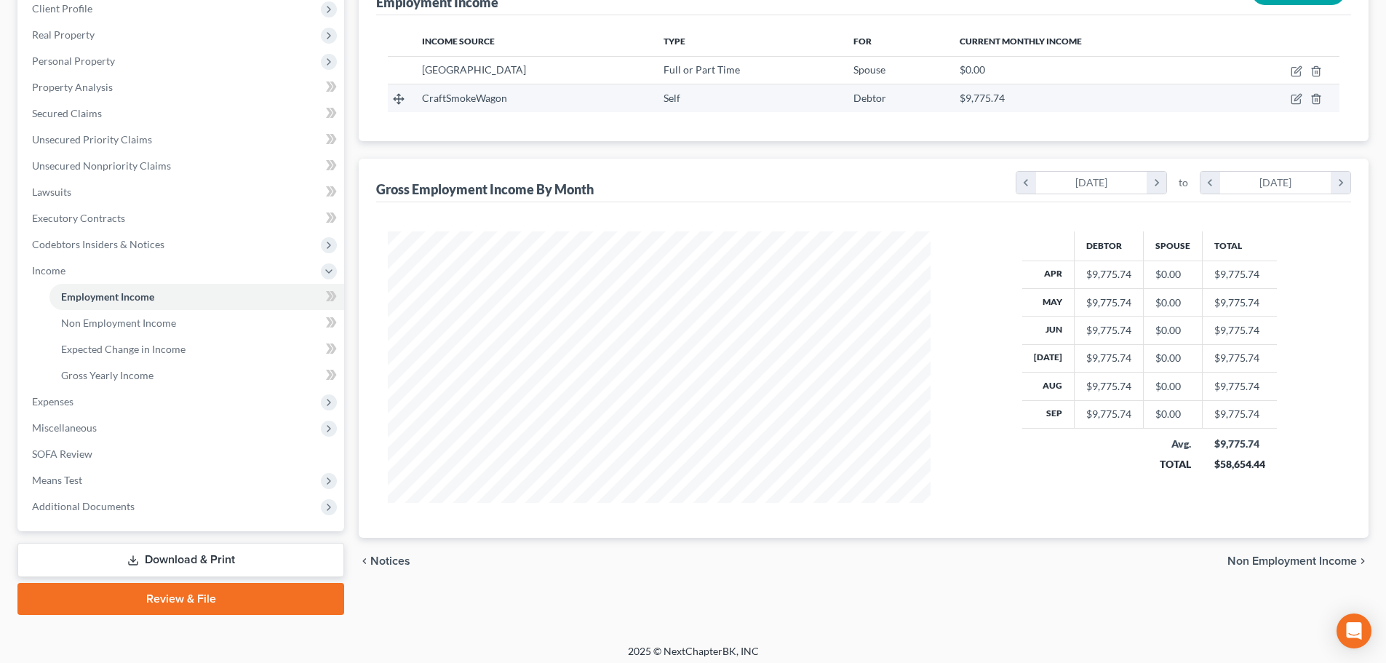
scroll to position [215, 0]
